Goal: Obtain resource: Obtain resource

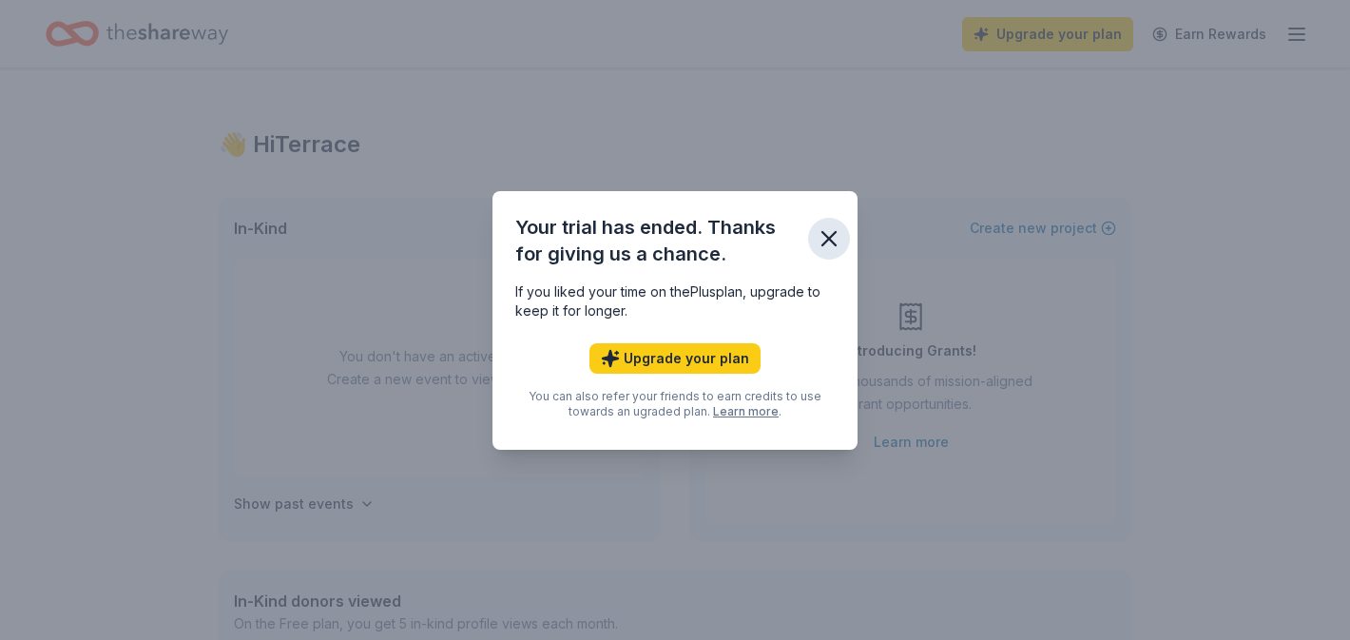
click at [828, 225] on icon "button" at bounding box center [829, 238] width 27 height 27
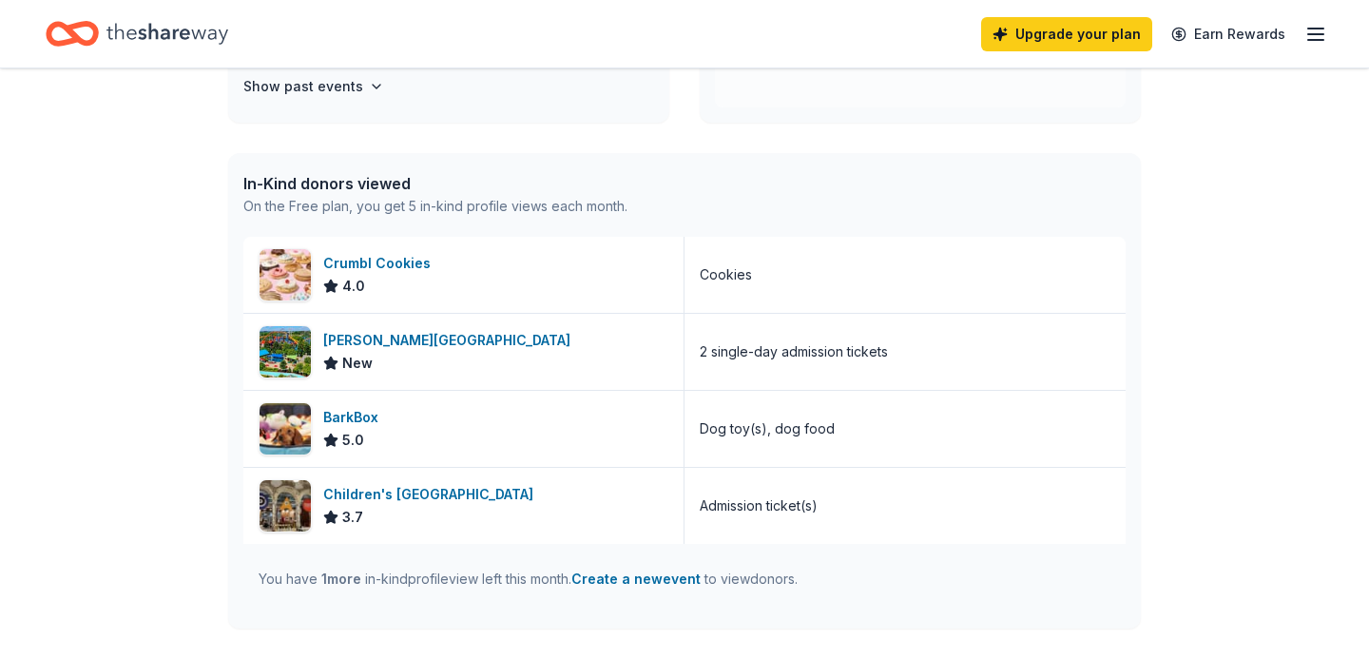
scroll to position [418, 0]
click at [416, 332] on div "[PERSON_NAME][GEOGRAPHIC_DATA]" at bounding box center [450, 339] width 255 height 23
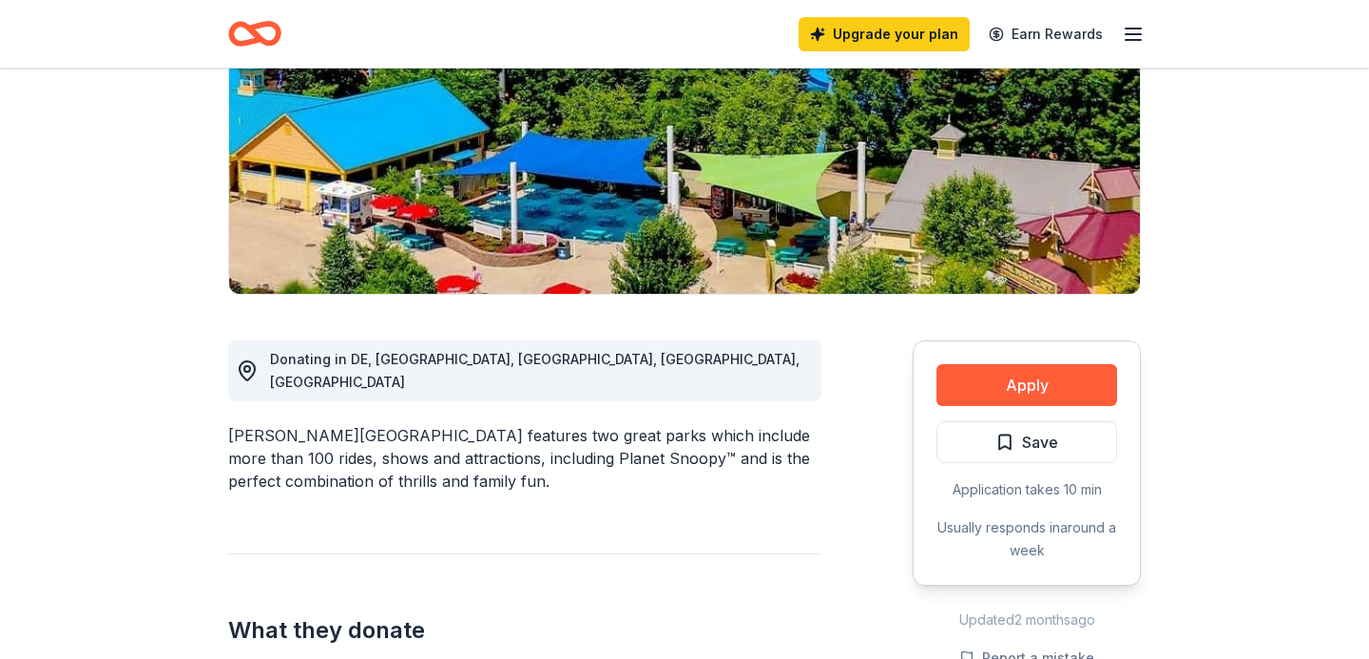
scroll to position [304, 0]
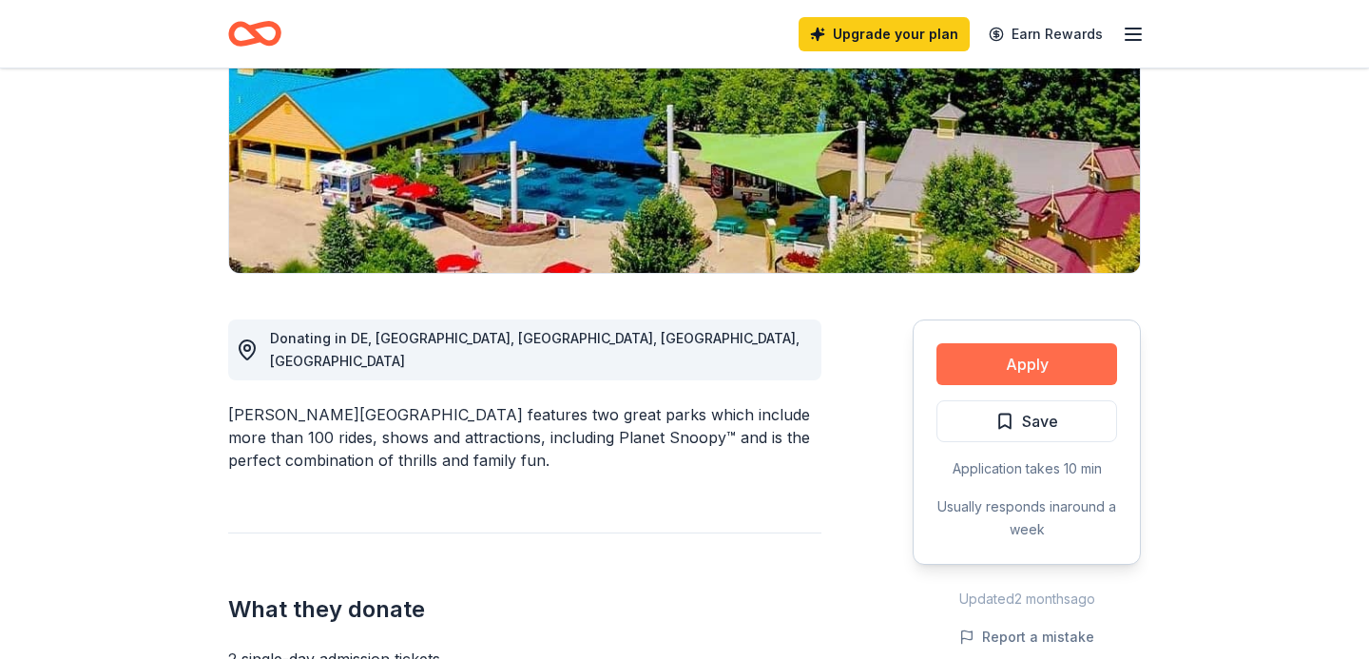
click at [1100, 349] on button "Apply" at bounding box center [1027, 364] width 181 height 42
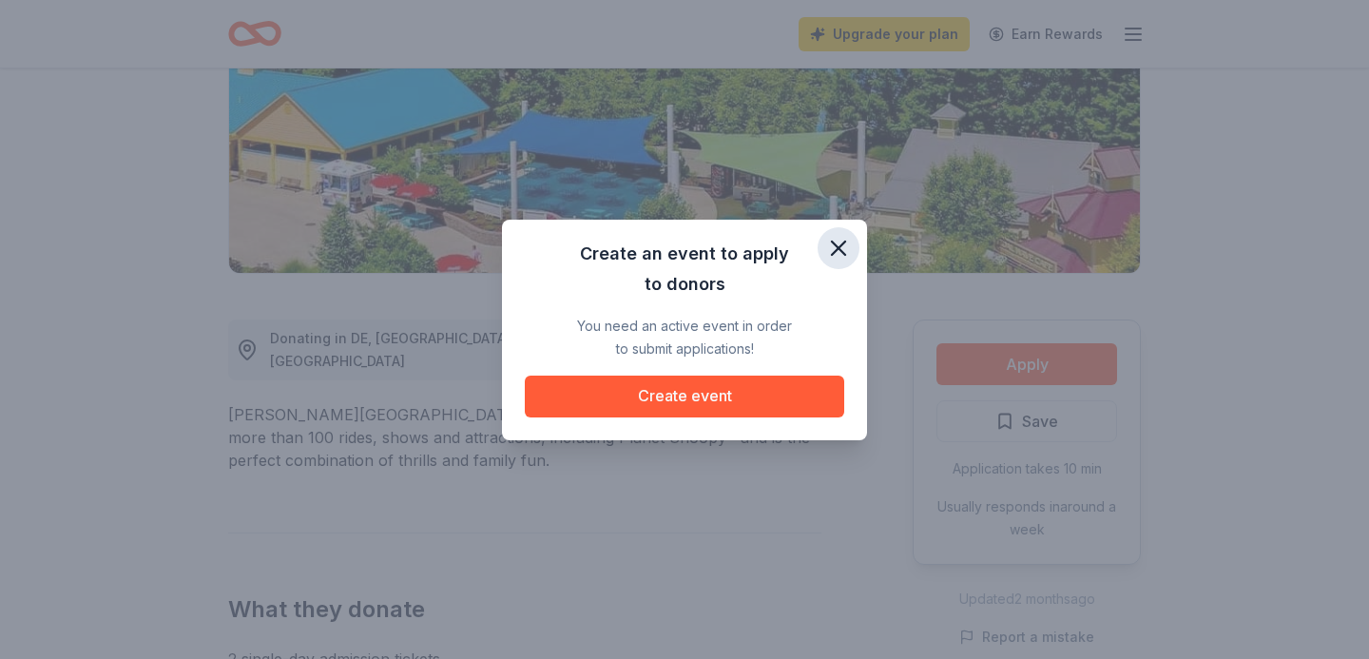
click at [845, 250] on icon "button" at bounding box center [838, 248] width 27 height 27
